Goal: Task Accomplishment & Management: Manage account settings

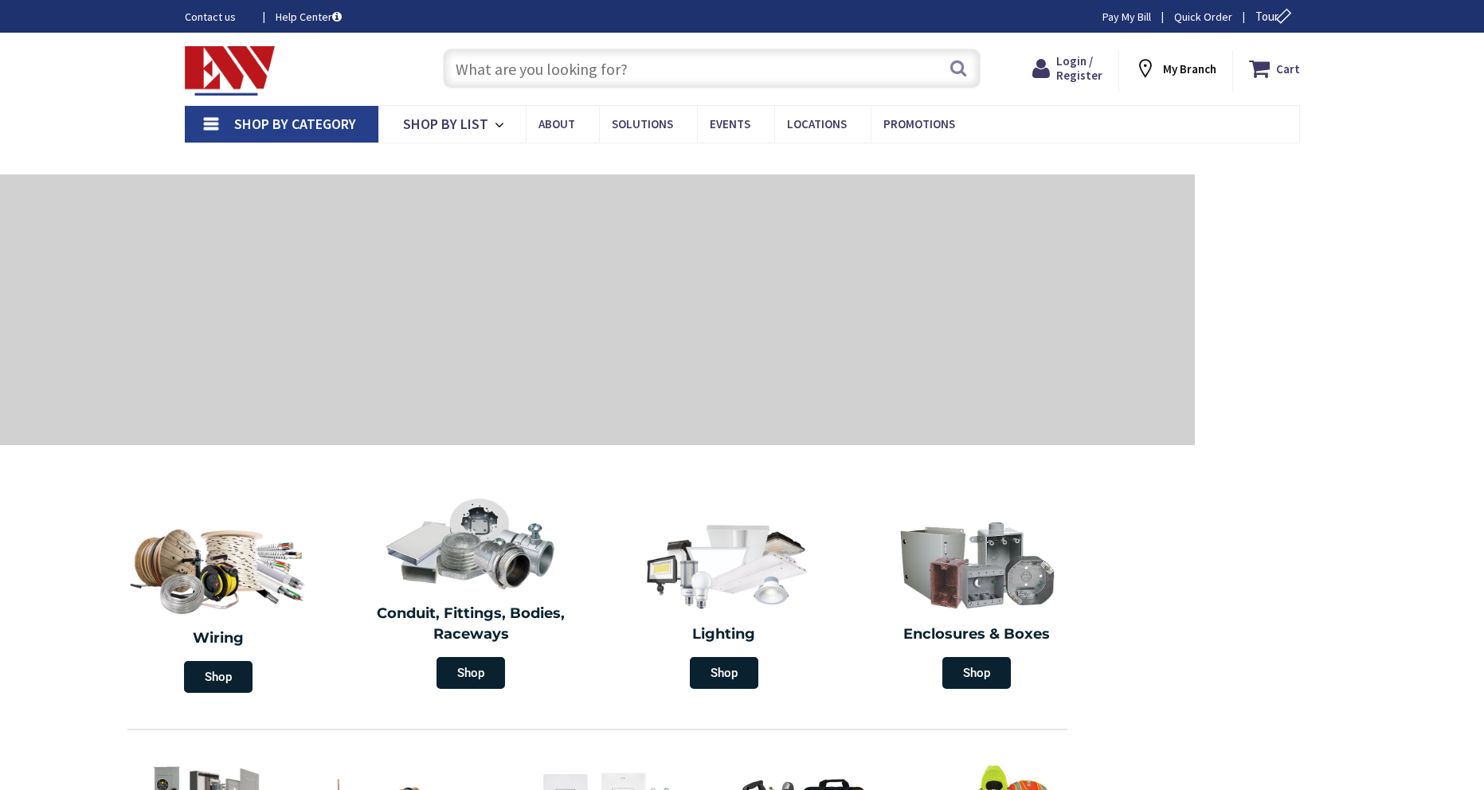
click at [1065, 88] on div "Login / Register Login" at bounding box center [1068, 70] width 102 height 41
click at [1074, 73] on span "Login / Register" at bounding box center [1080, 67] width 46 height 29
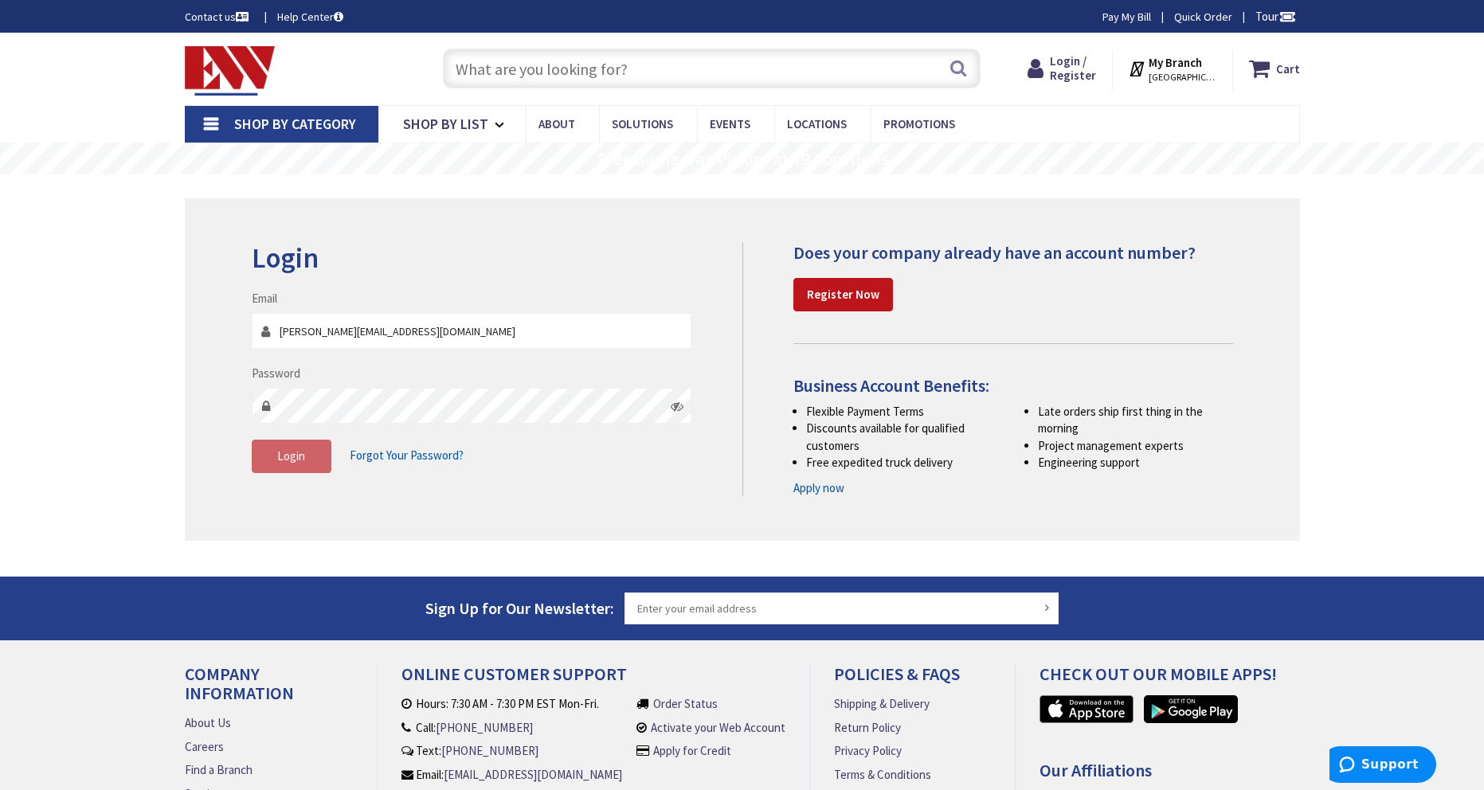
type input "john@ffhitchcock.com"
click at [303, 460] on span "Login" at bounding box center [291, 456] width 28 height 15
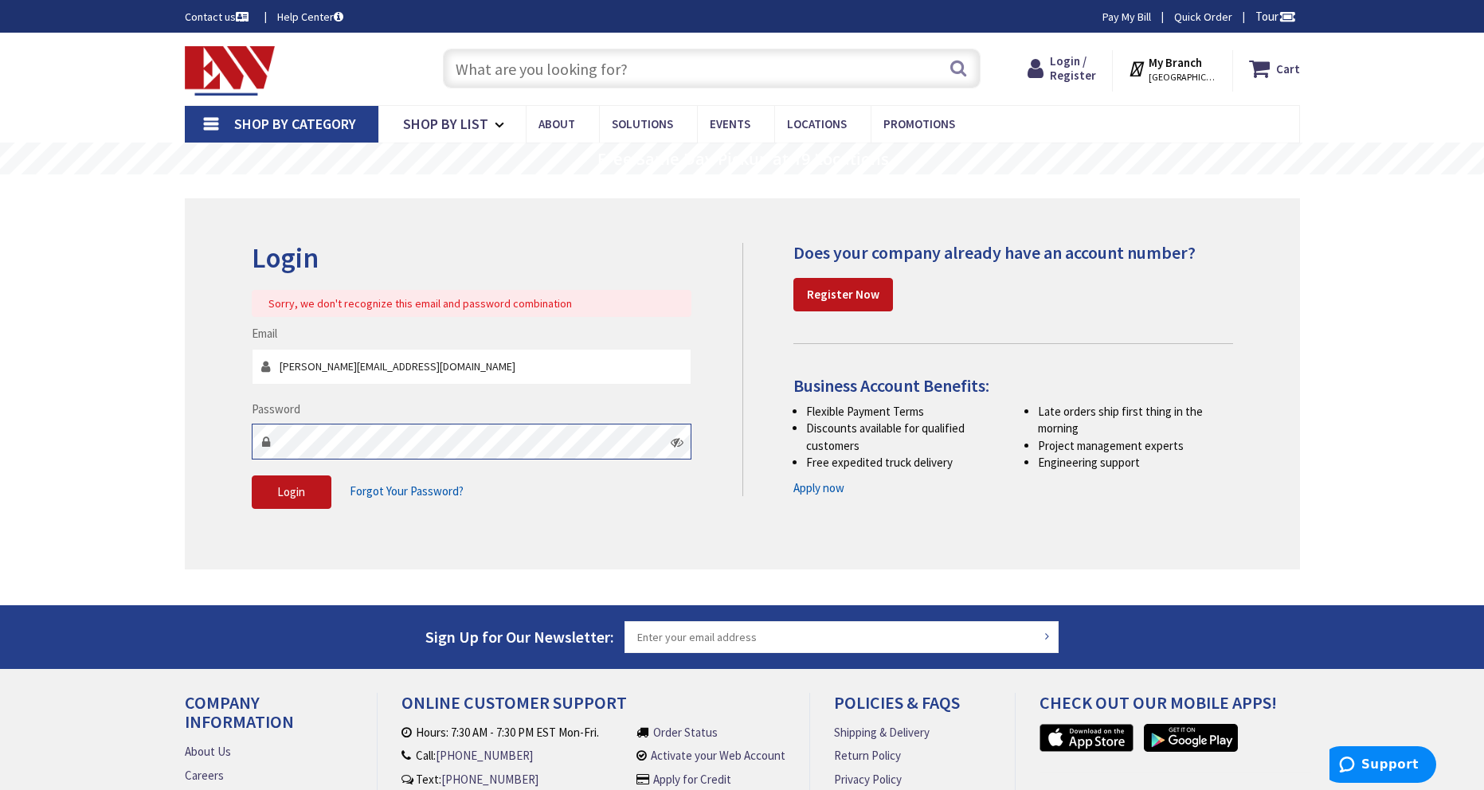
click at [206, 441] on div "Login Sorry, we don't recognize this email and password combination Email john@…" at bounding box center [743, 383] width 1116 height 371
click at [269, 488] on button "Login" at bounding box center [292, 492] width 80 height 33
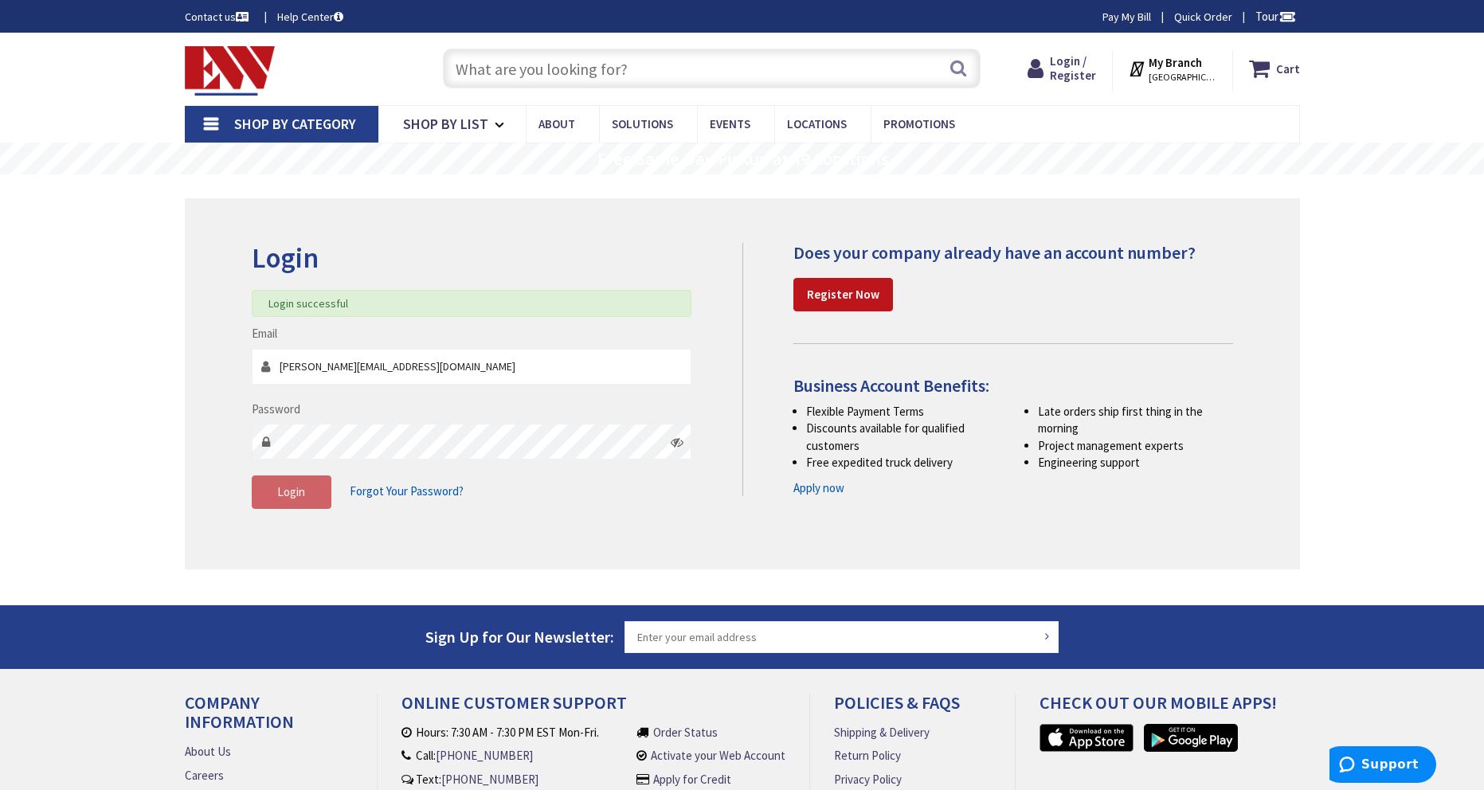
click at [419, 489] on span "Forgot Your Password?" at bounding box center [407, 491] width 114 height 15
click at [222, 55] on img at bounding box center [230, 70] width 91 height 49
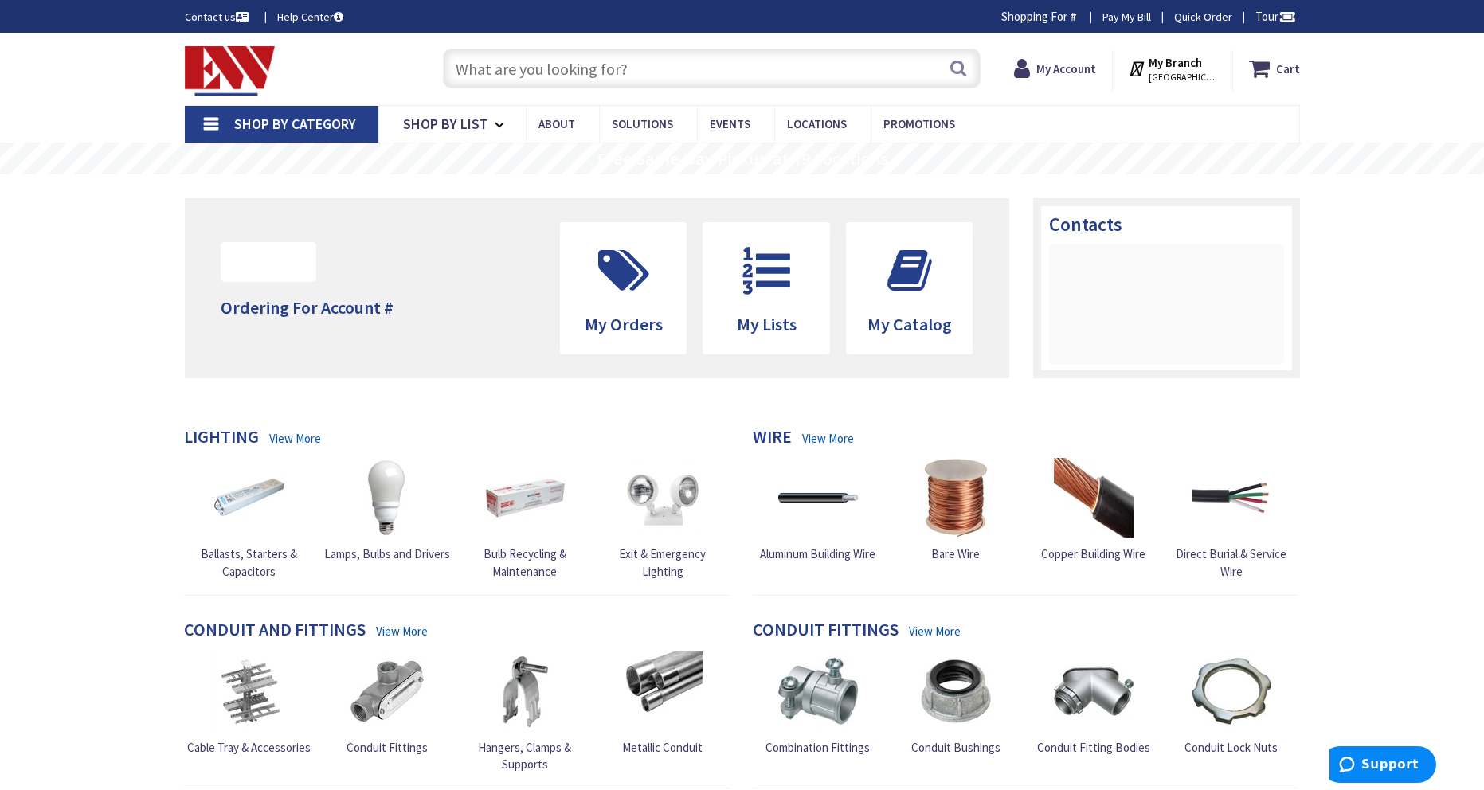
click at [1123, 17] on link "Pay My Bill" at bounding box center [1127, 17] width 49 height 16
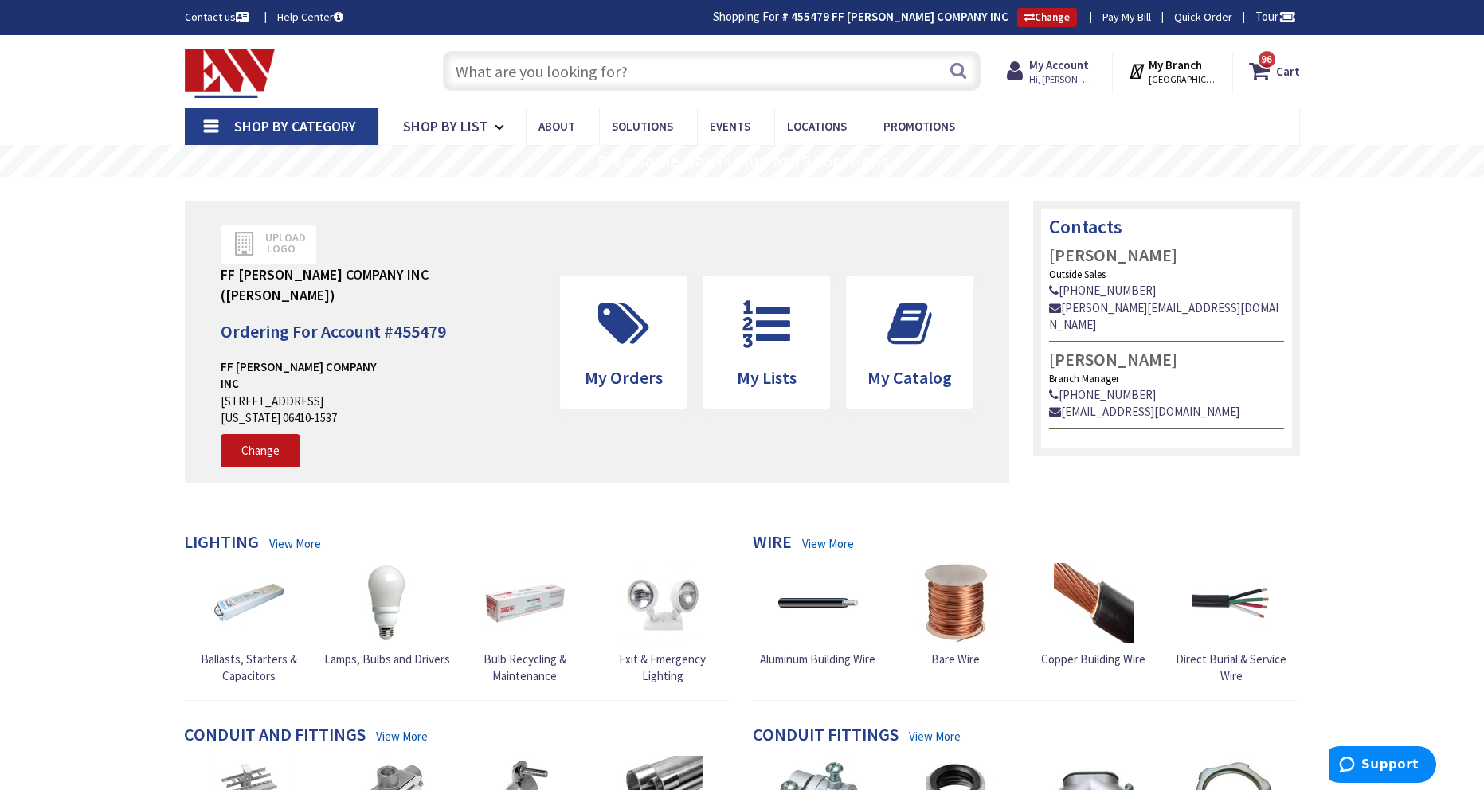
click at [1144, 125] on nav "Shop By Category Conduit and Fittings Cable Tray & Accessories Cable Trays Cabl…" at bounding box center [743, 127] width 1116 height 38
click at [1108, 17] on link "Pay My Bill" at bounding box center [1127, 17] width 49 height 16
click at [1117, 15] on link "Pay My Bill" at bounding box center [1127, 17] width 49 height 16
